Goal: Navigation & Orientation: Find specific page/section

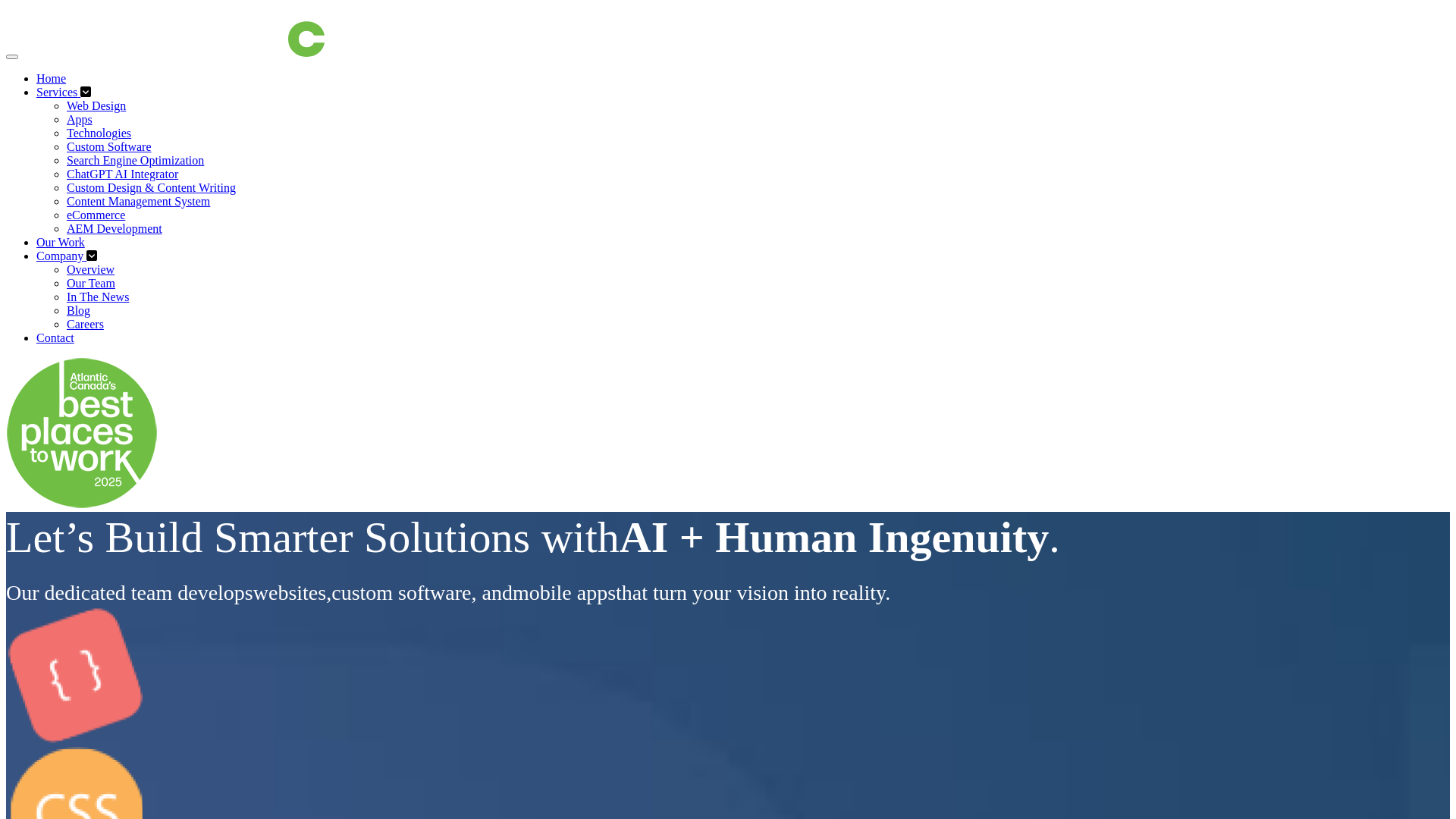
click at [203, 53] on img at bounding box center [173, 31] width 304 height 51
